Goal: Check status: Check status

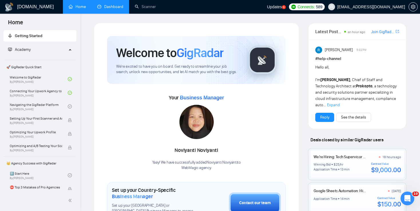
click at [108, 7] on link "Dashboard" at bounding box center [110, 6] width 26 height 5
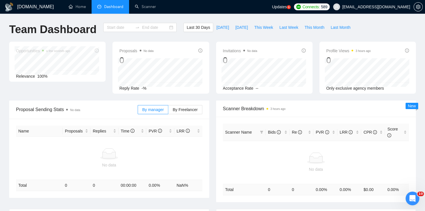
type input "[DATE]"
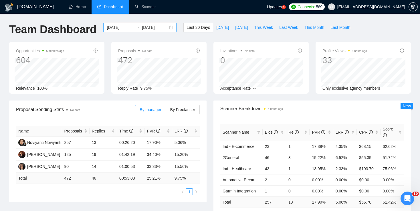
click at [119, 27] on input "[DATE]" at bounding box center [120, 27] width 26 height 6
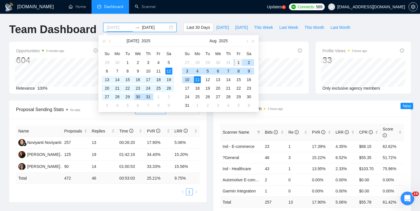
type input "[DATE]"
click at [237, 62] on div "1" at bounding box center [238, 62] width 7 height 7
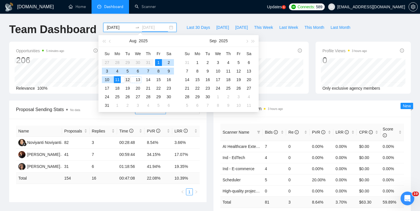
type input "[DATE]"
click at [128, 79] on div "12" at bounding box center [127, 79] width 7 height 7
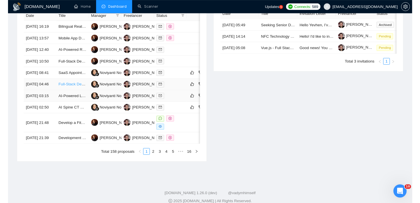
scroll to position [250, 0]
